Goal: Contribute content: Add original content to the website for others to see

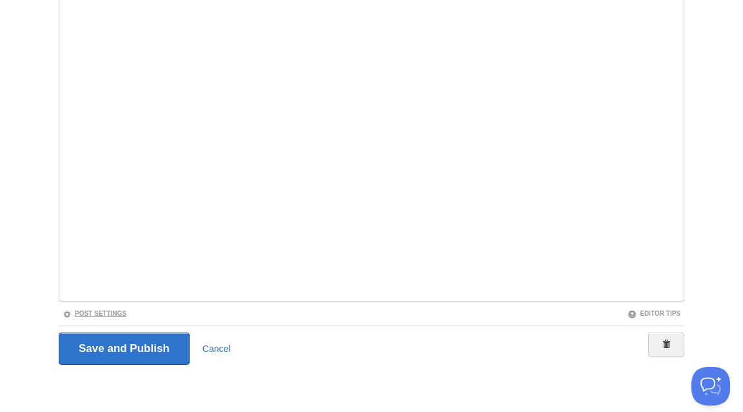
click at [105, 310] on link "Post Settings" at bounding box center [95, 313] width 64 height 7
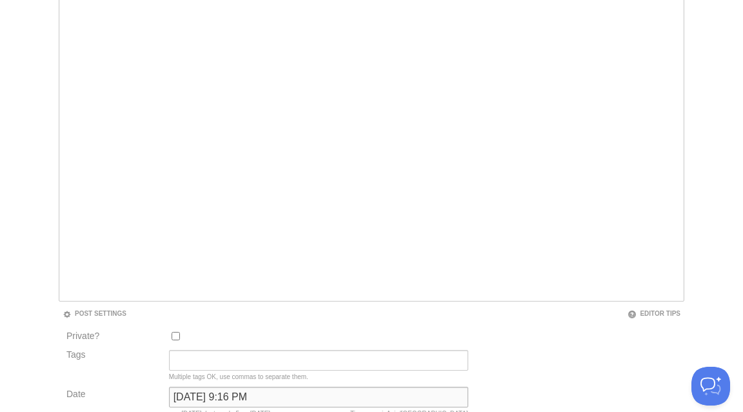
click at [192, 393] on input "March 8, 2025 at 9:16 PM" at bounding box center [318, 396] width 299 height 21
type input "now"
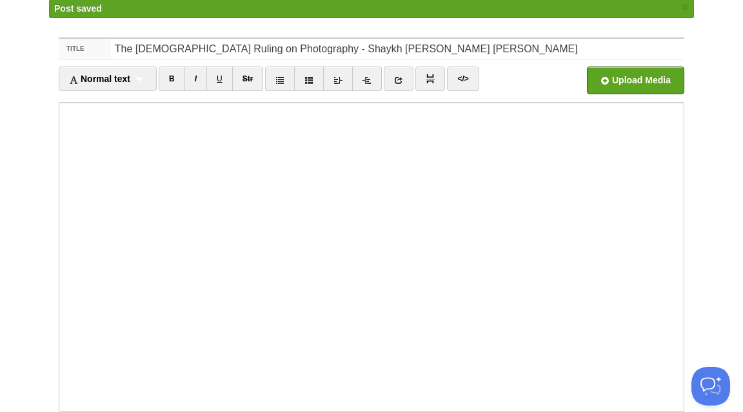
scroll to position [67, 0]
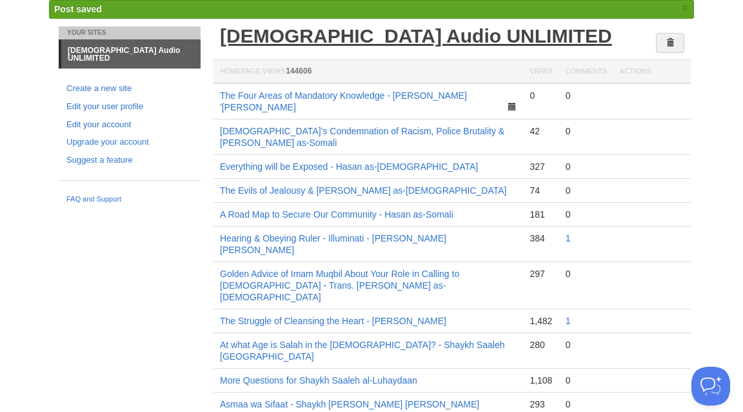
click at [400, 33] on link "[DEMOGRAPHIC_DATA] Audio UNLIMITED" at bounding box center [416, 35] width 392 height 21
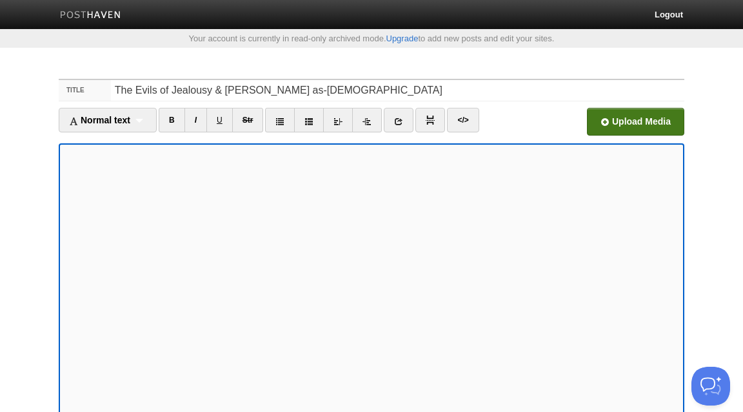
click at [641, 118] on input "file" at bounding box center [246, 125] width 977 height 66
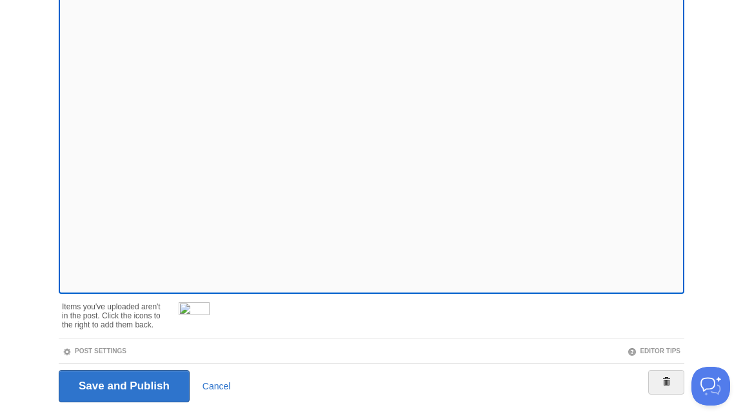
scroll to position [197, 0]
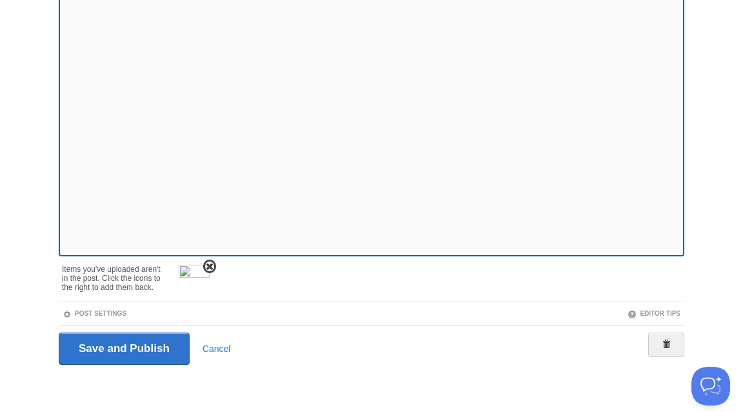
click at [209, 268] on span at bounding box center [209, 266] width 9 height 9
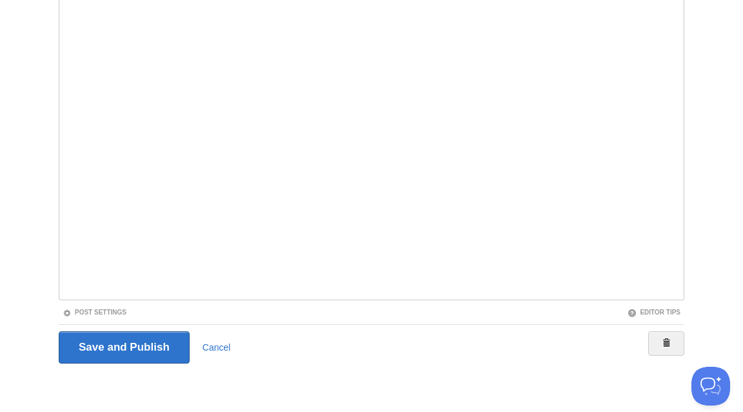
scroll to position [152, 0]
click at [119, 314] on link "Post Settings" at bounding box center [95, 313] width 64 height 7
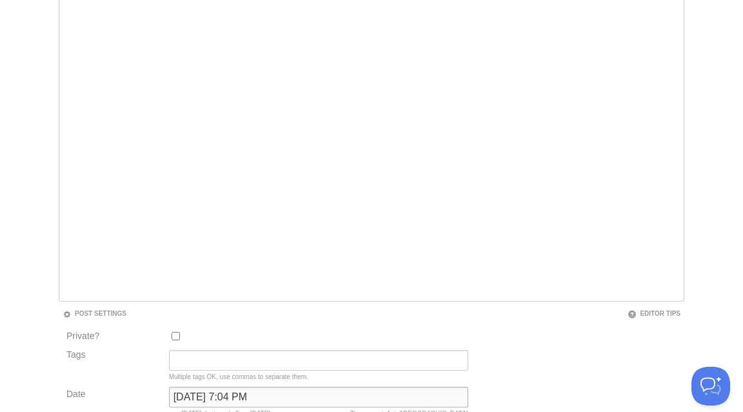
click at [207, 399] on input "[DATE] 7:04 PM" at bounding box center [318, 396] width 299 height 21
click at [208, 401] on input "[DATE] 7:04 PM" at bounding box center [318, 396] width 299 height 21
click at [208, 402] on input "[DATE] 7:04 PM" at bounding box center [318, 396] width 299 height 21
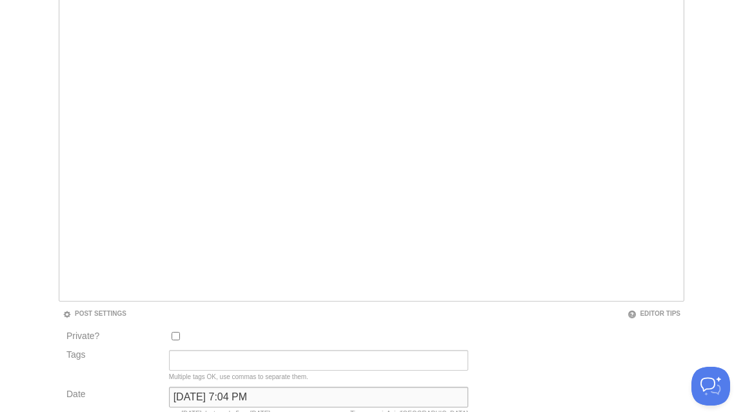
click at [208, 402] on input "[DATE] 7:04 PM" at bounding box center [318, 396] width 299 height 21
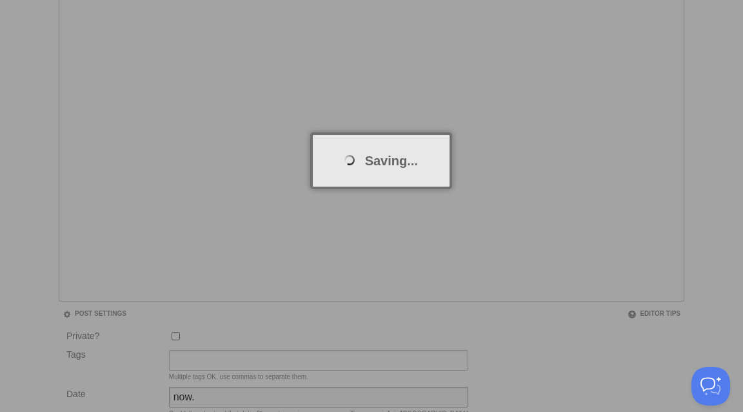
type input "now"
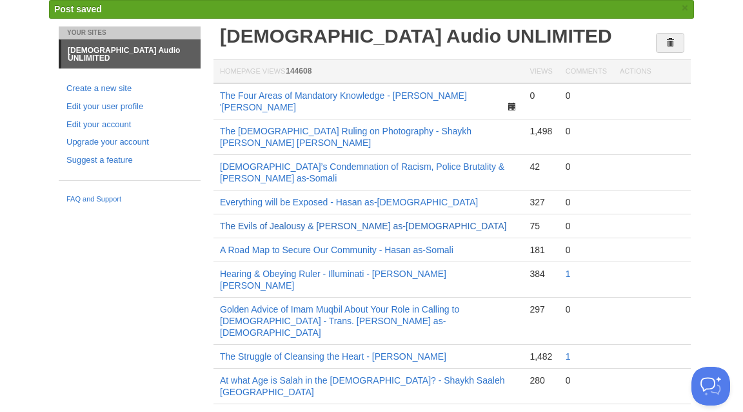
click at [334, 221] on link "The Evils of Jealousy & [PERSON_NAME] as-[DEMOGRAPHIC_DATA]" at bounding box center [363, 226] width 287 height 10
